Goal: Information Seeking & Learning: Learn about a topic

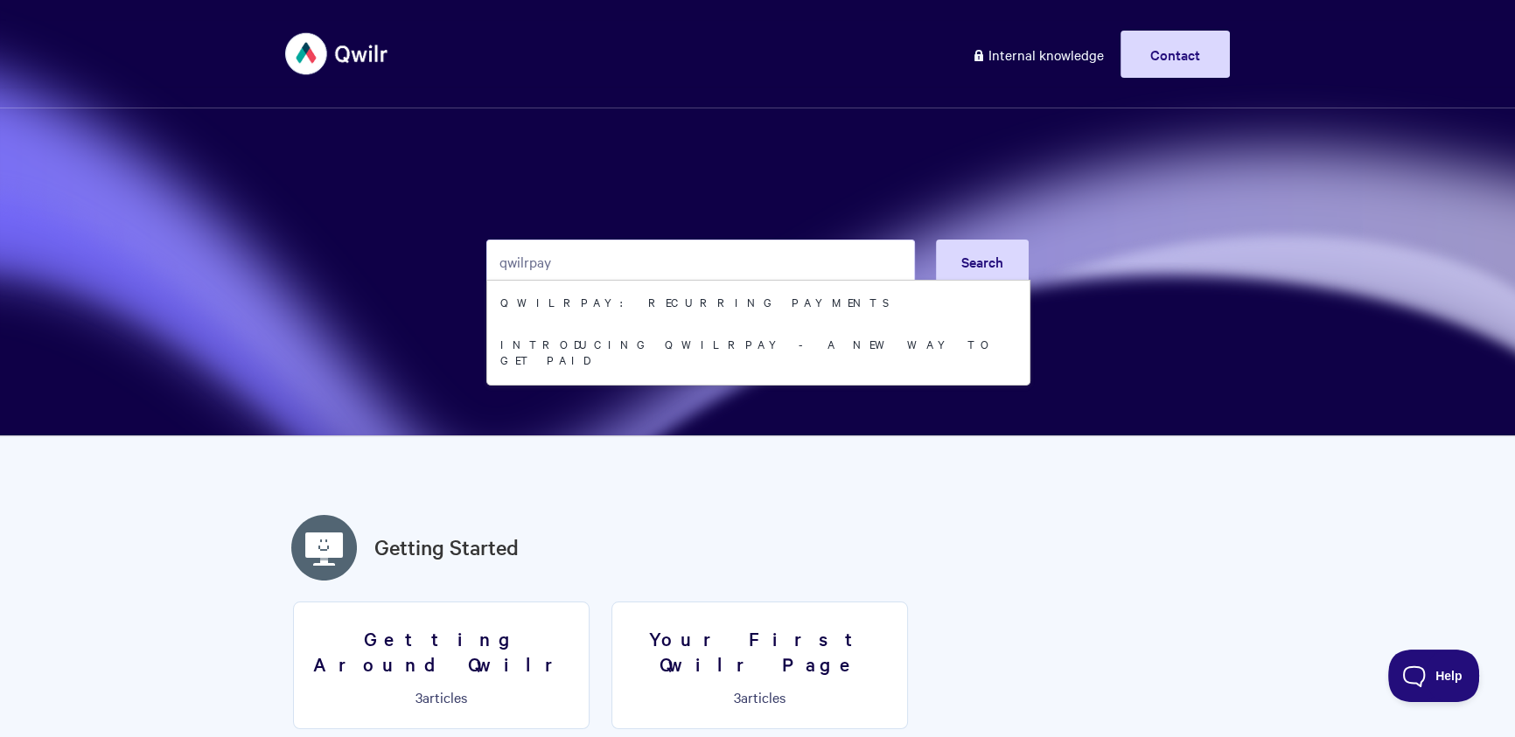
type input "qwilrpay"
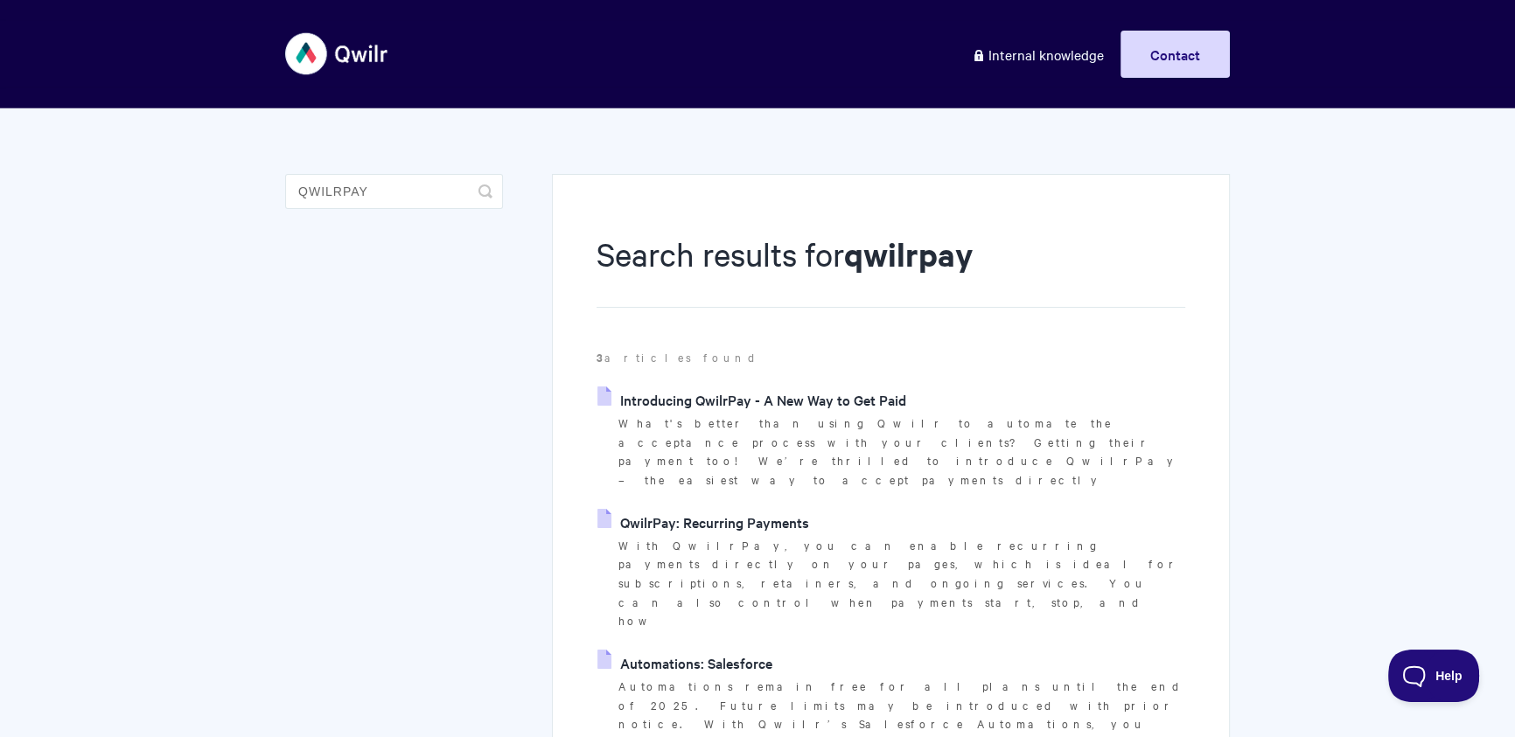
click at [760, 536] on p "With QwilrPay, you can enable recurring payments directly on your pages, which …" at bounding box center [901, 583] width 567 height 95
click at [772, 509] on link "QwilrPay: Recurring Payments" at bounding box center [703, 522] width 212 height 26
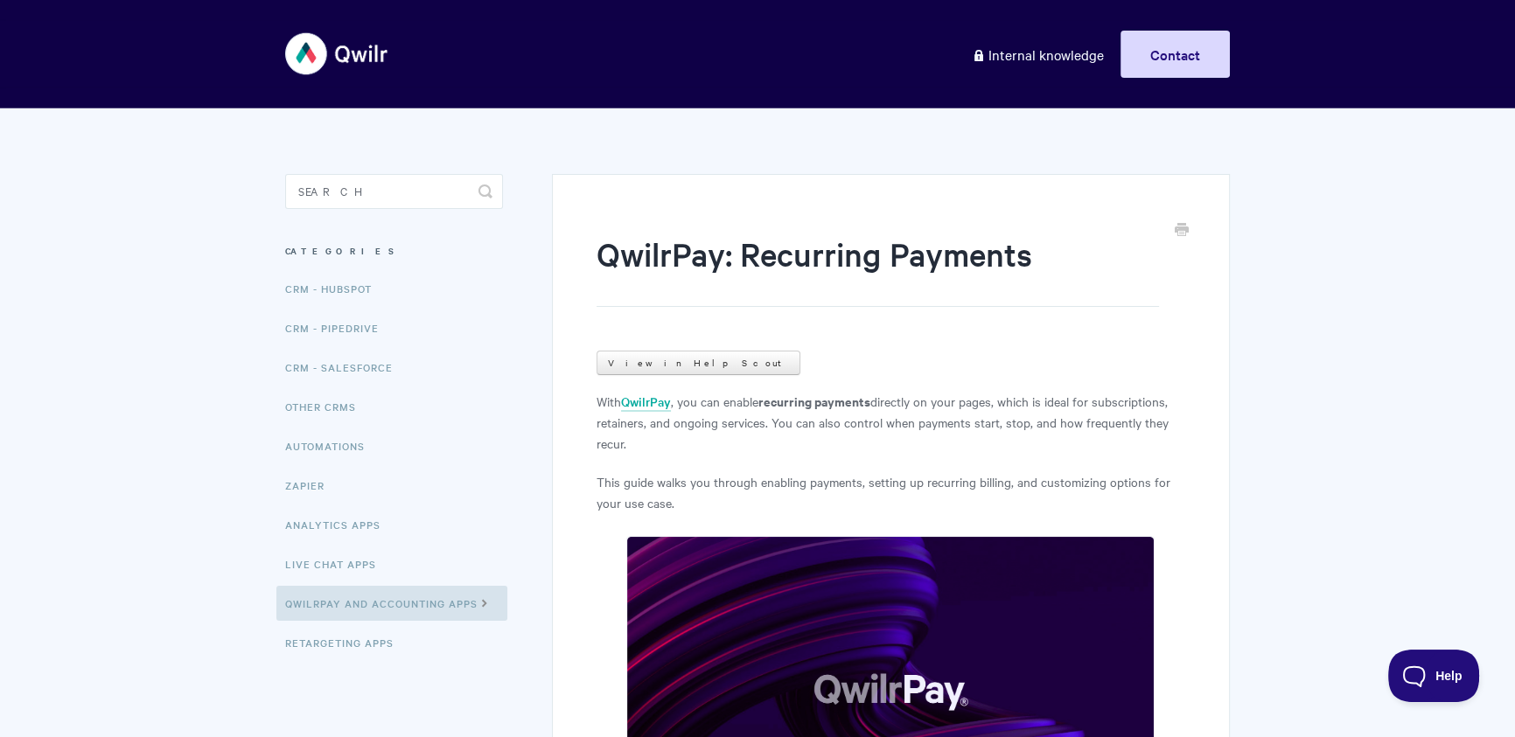
scroll to position [6404, 0]
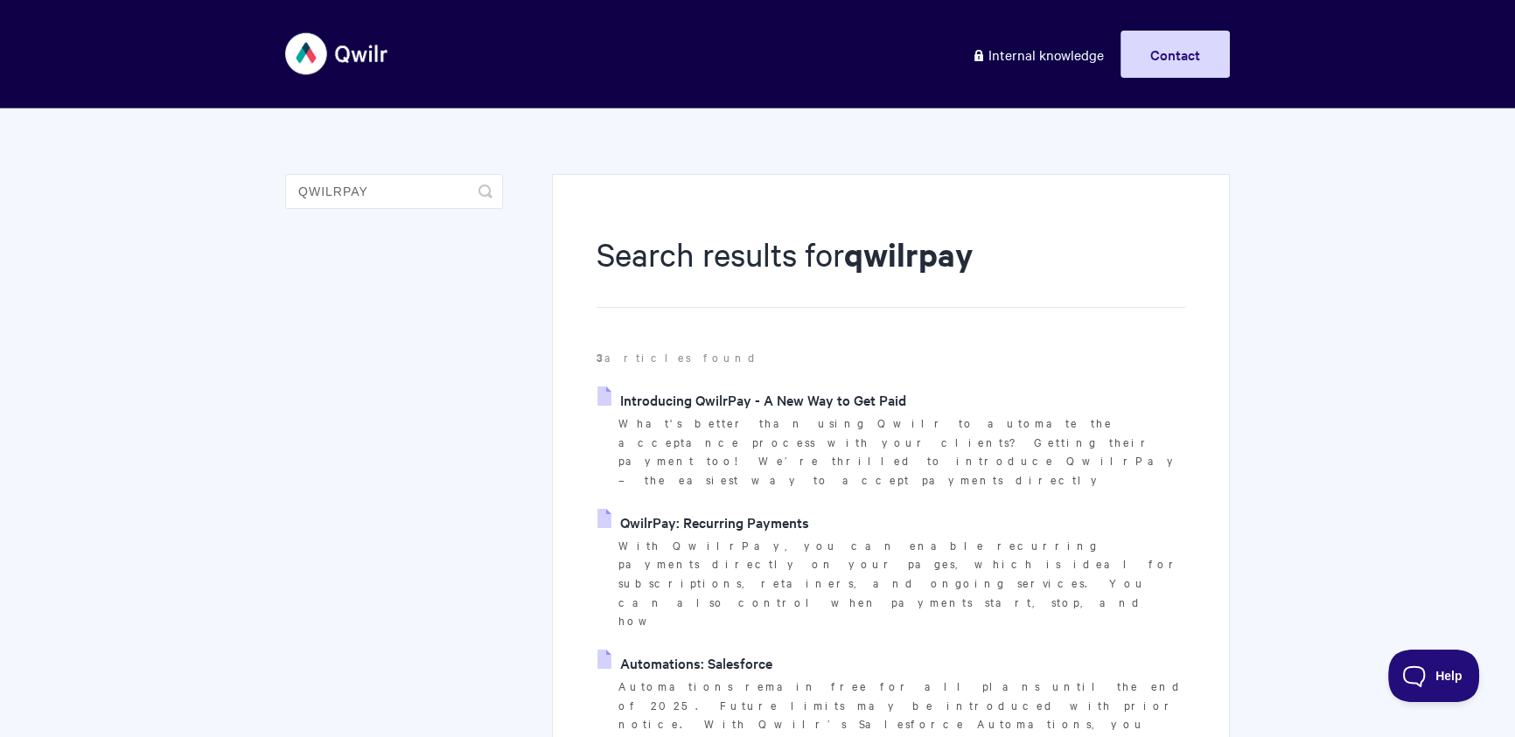
click at [805, 399] on link "Introducing QwilrPay - A New Way to Get Paid" at bounding box center [751, 400] width 309 height 26
